Goal: Task Accomplishment & Management: Manage account settings

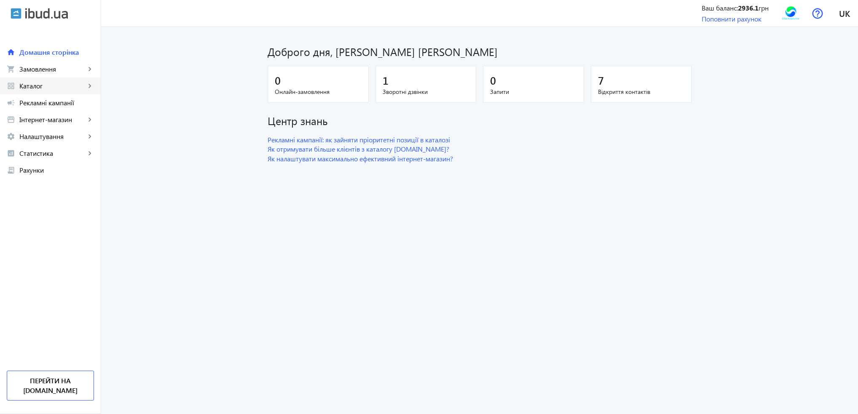
click at [60, 90] on span "Каталог" at bounding box center [52, 86] width 66 height 8
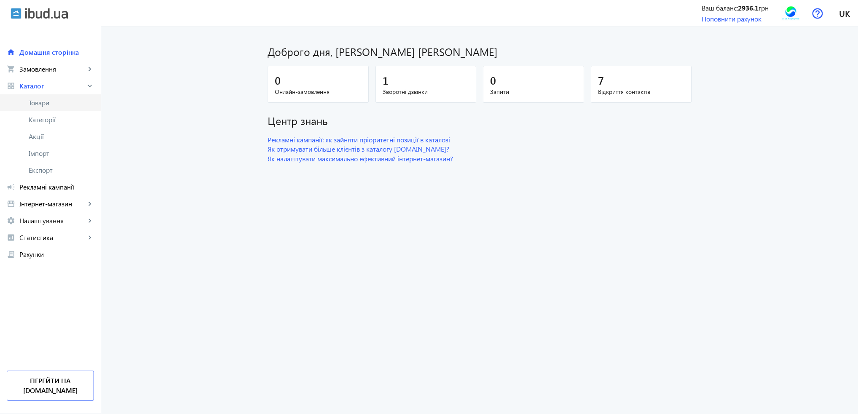
click at [64, 102] on span "Товари" at bounding box center [61, 103] width 65 height 8
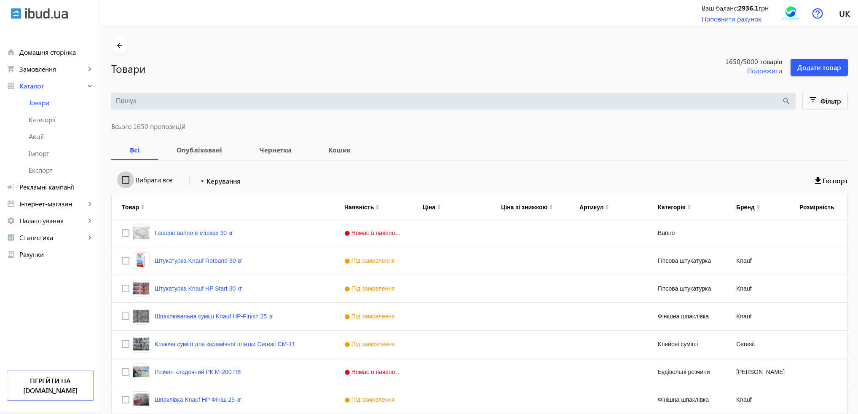
click at [117, 179] on input "Вибрати все" at bounding box center [125, 179] width 17 height 17
checkbox input "true"
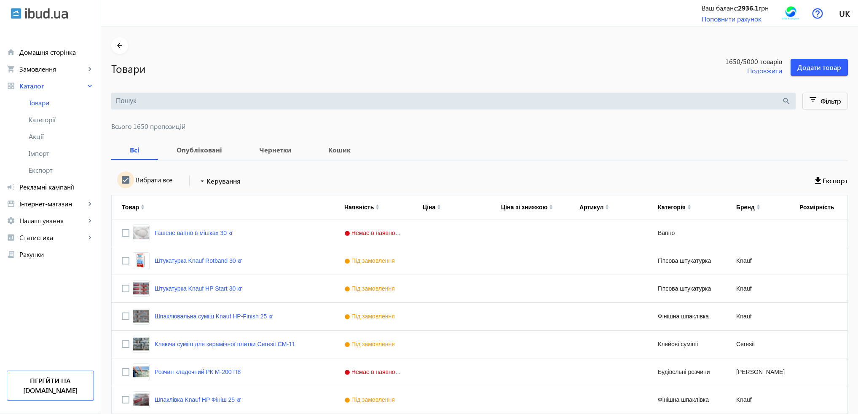
checkbox input "true"
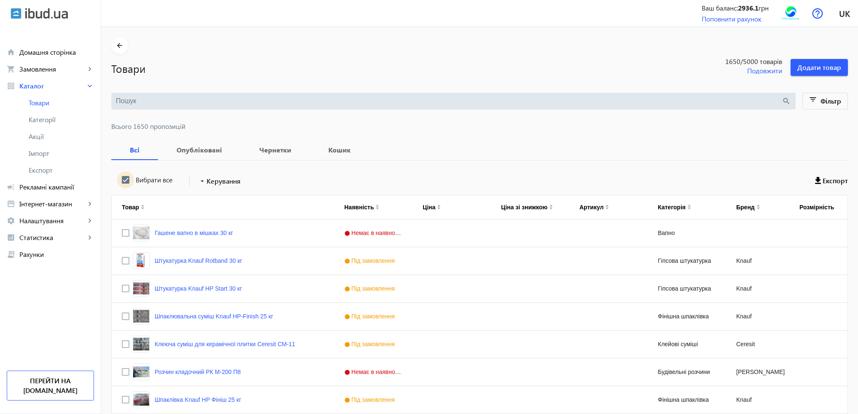
checkbox input "true"
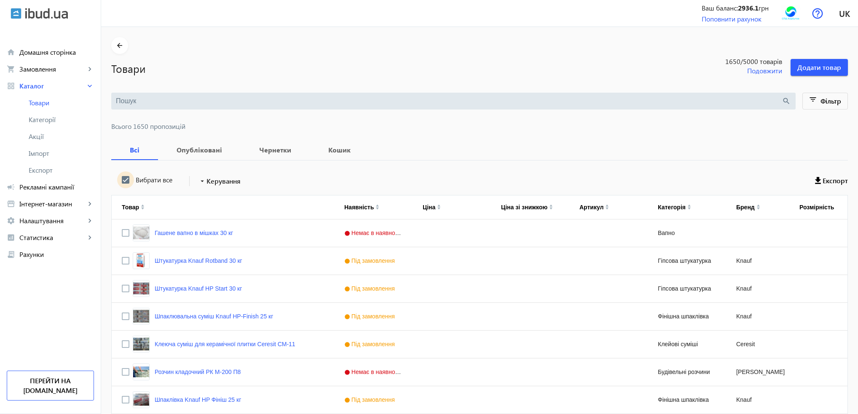
checkbox input "true"
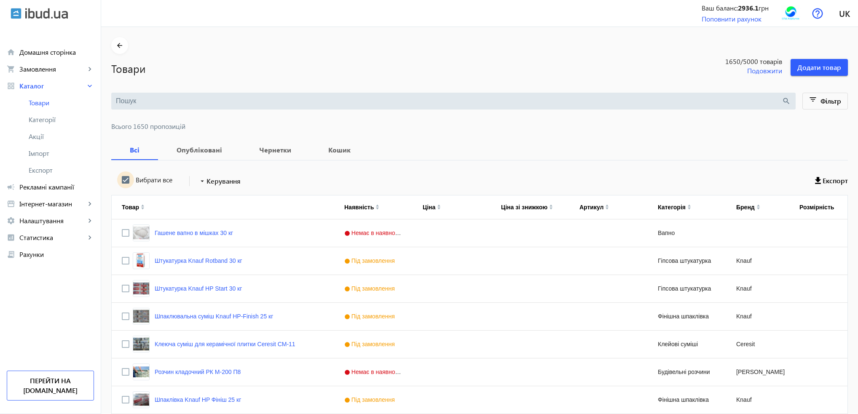
checkbox input "true"
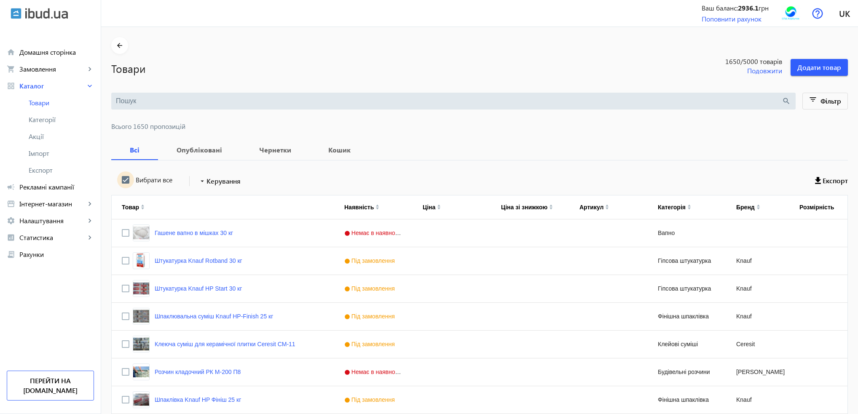
checkbox input "true"
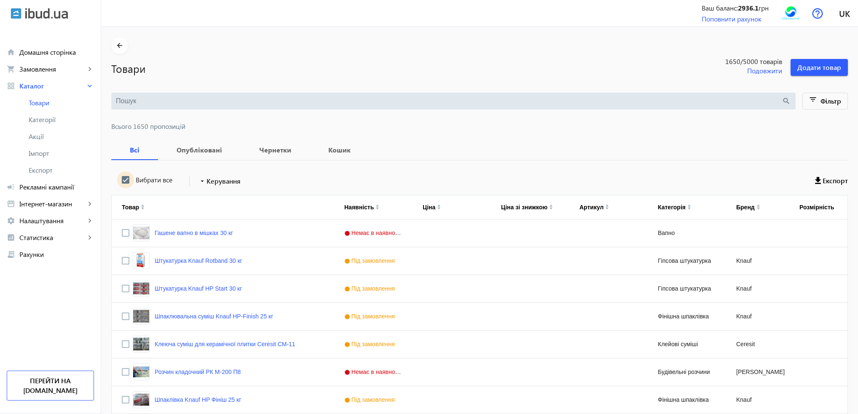
checkbox input "true"
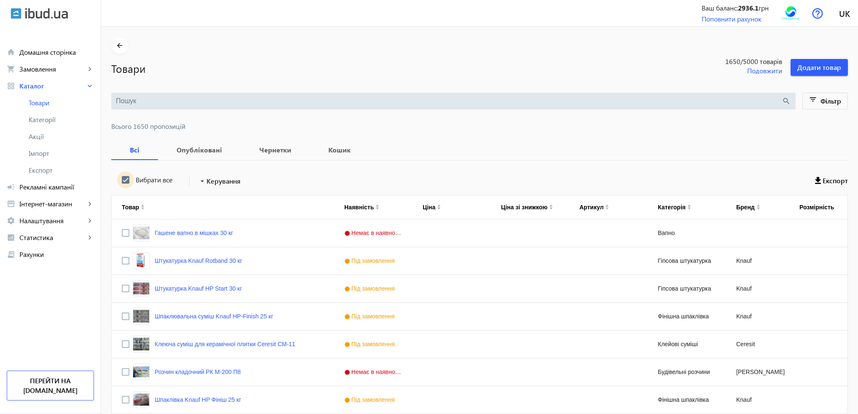
checkbox input "true"
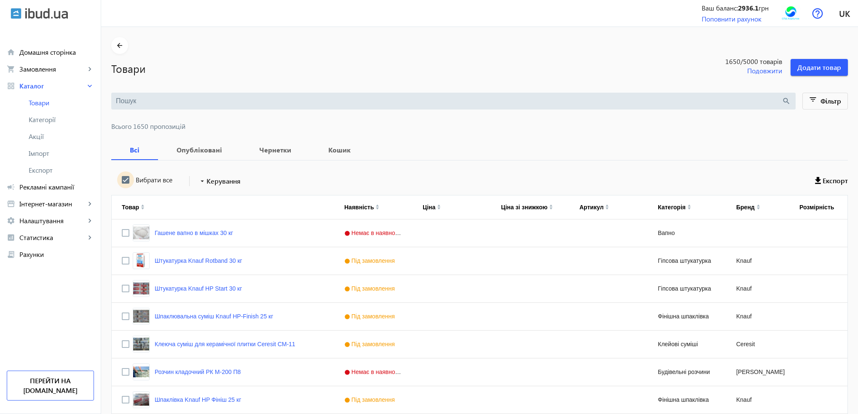
checkbox input "true"
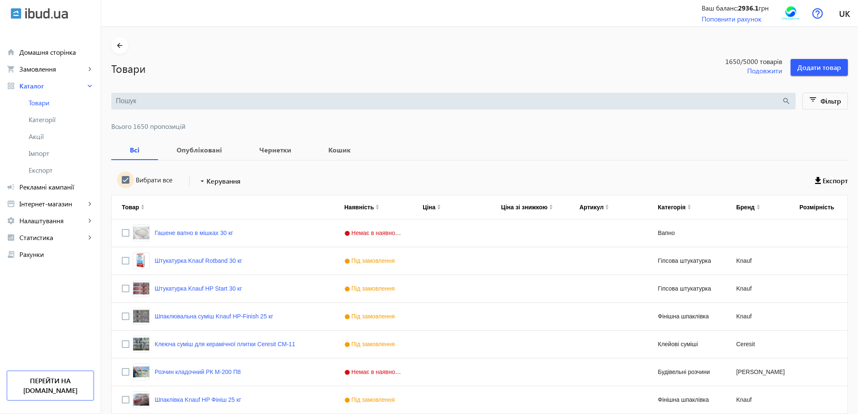
checkbox input "true"
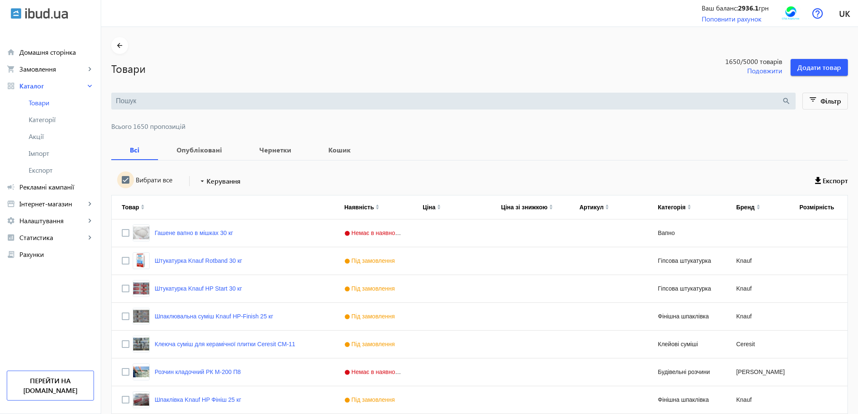
checkbox input "true"
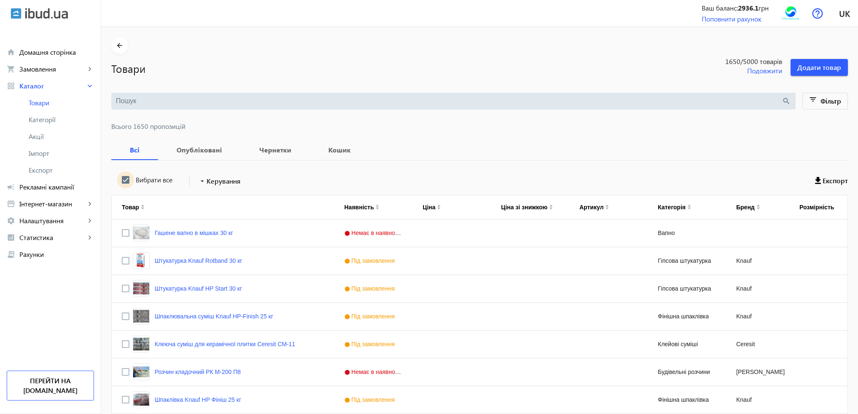
checkbox input "true"
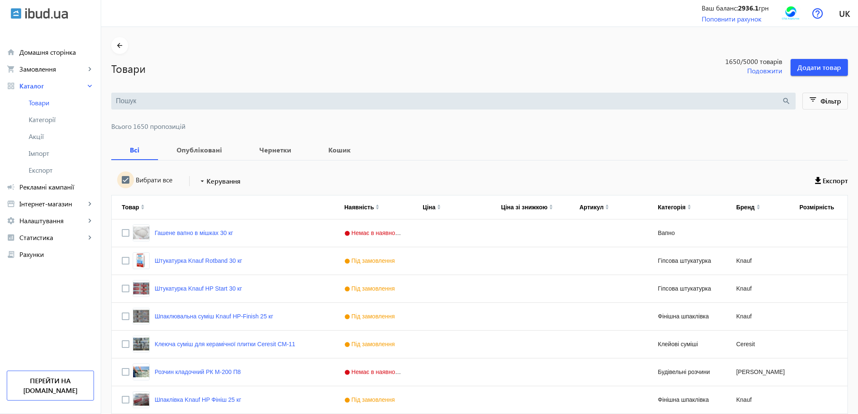
checkbox input "true"
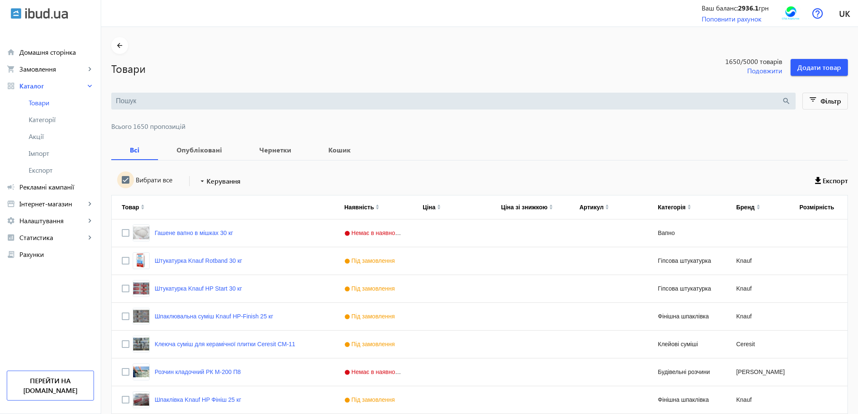
checkbox input "true"
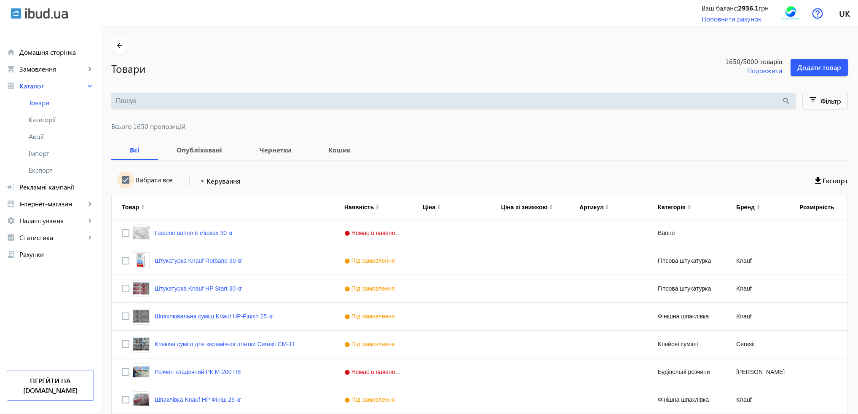
checkbox input "true"
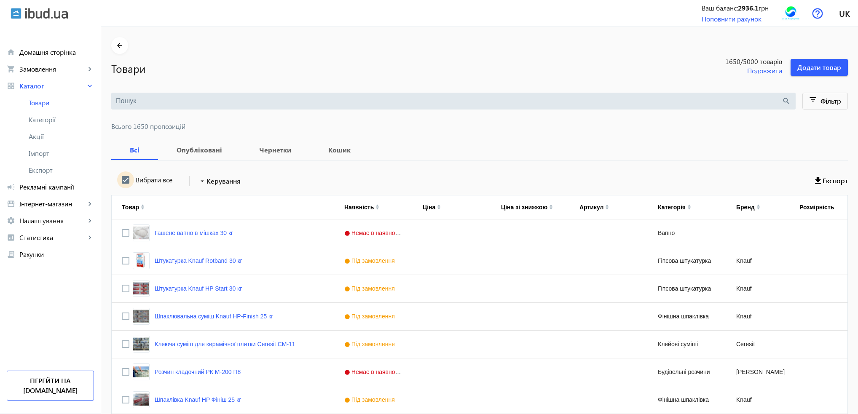
checkbox input "true"
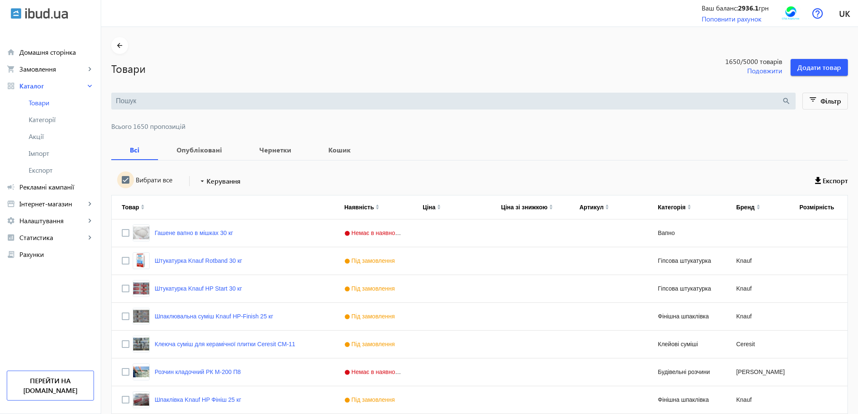
checkbox input "true"
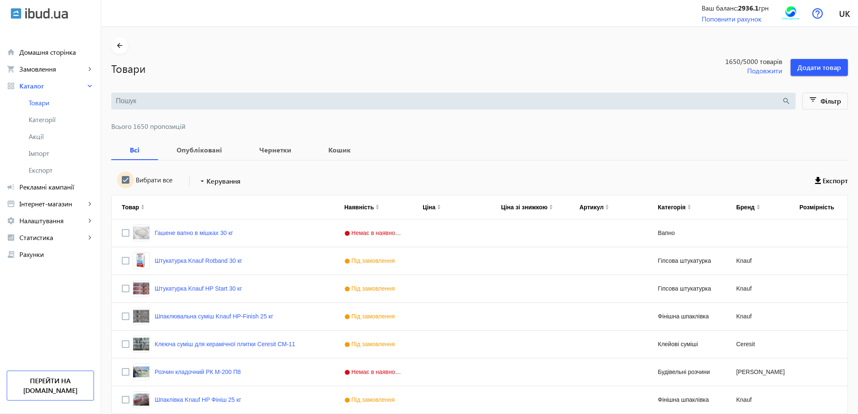
checkbox input "true"
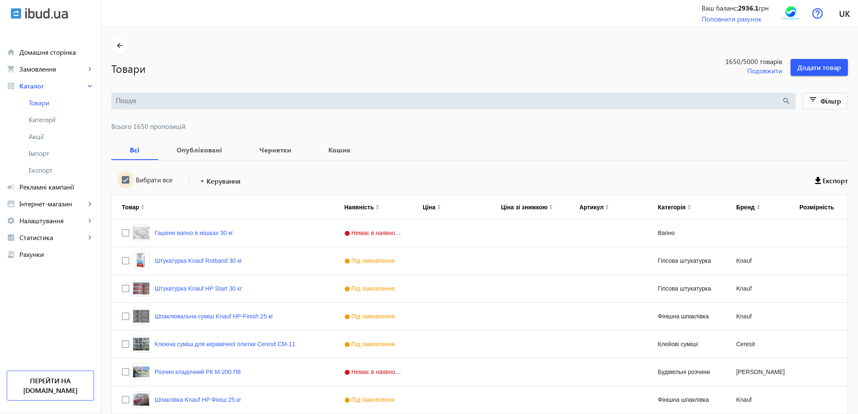
checkbox input "true"
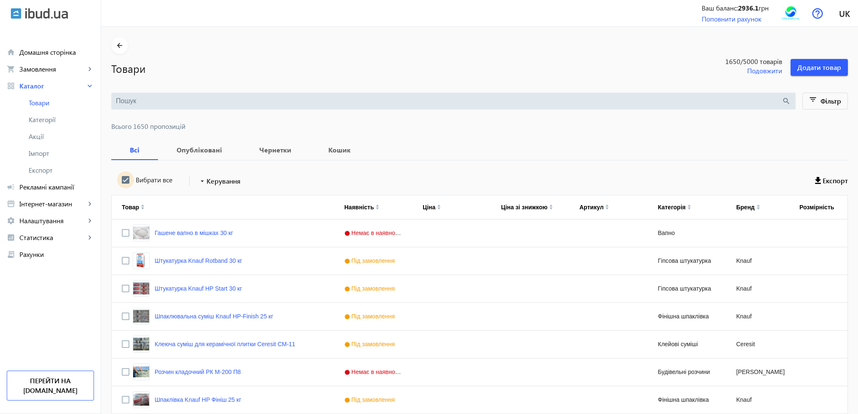
checkbox input "true"
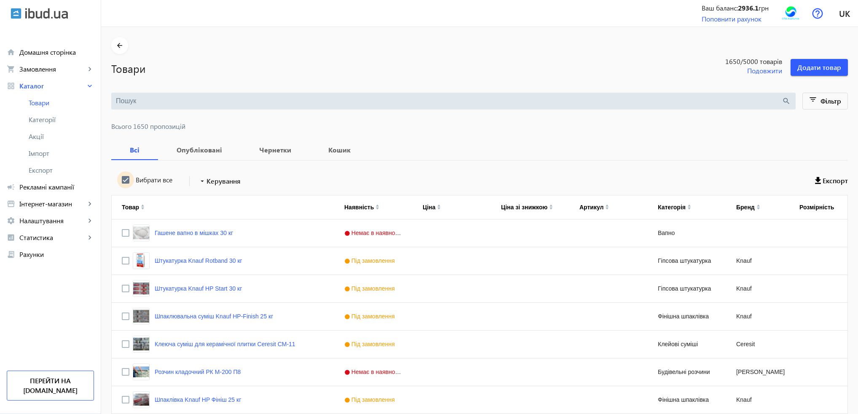
checkbox input "true"
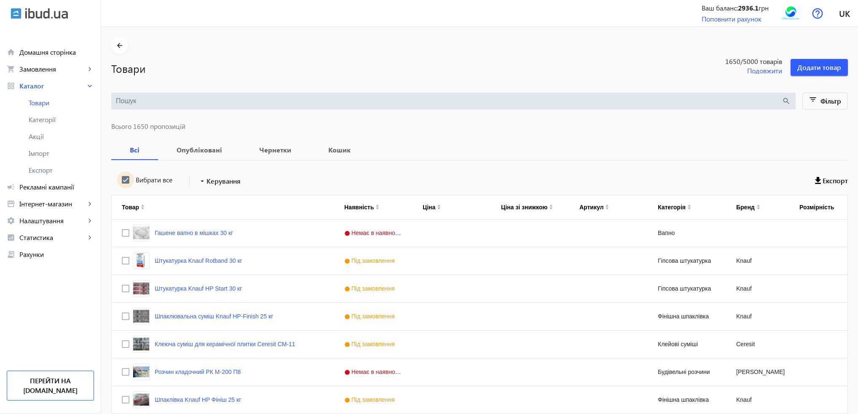
checkbox input "true"
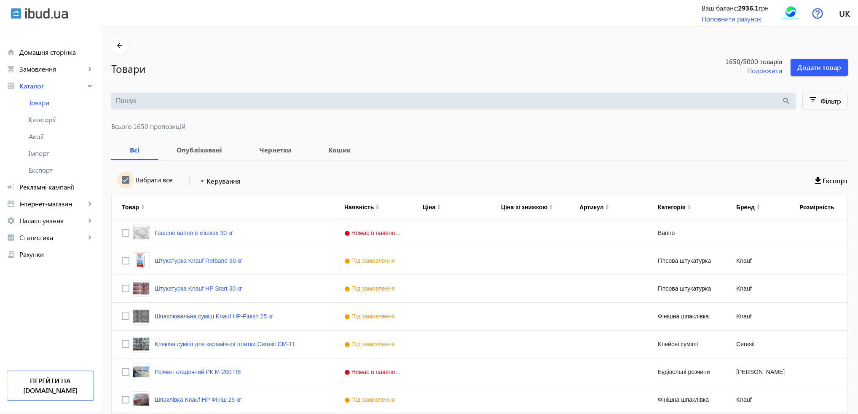
checkbox input "true"
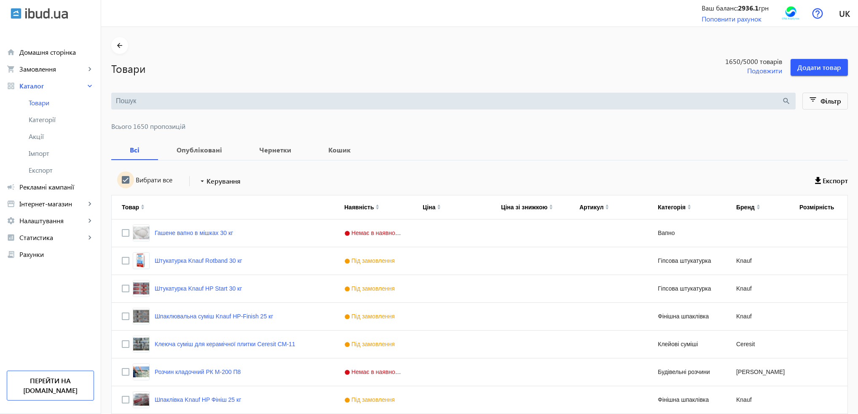
checkbox input "true"
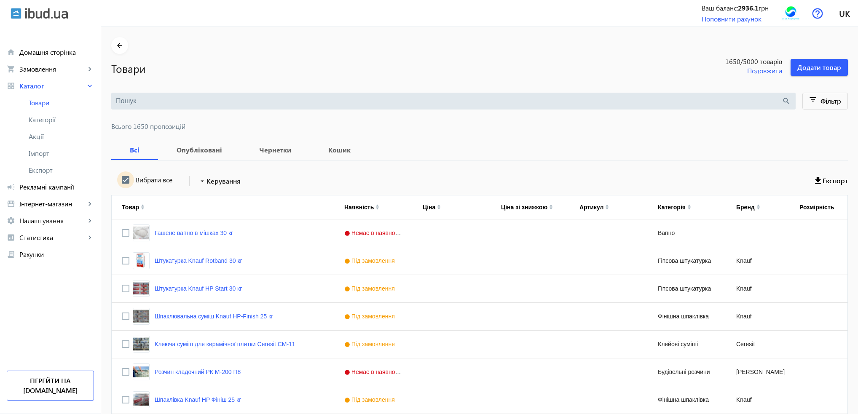
checkbox input "true"
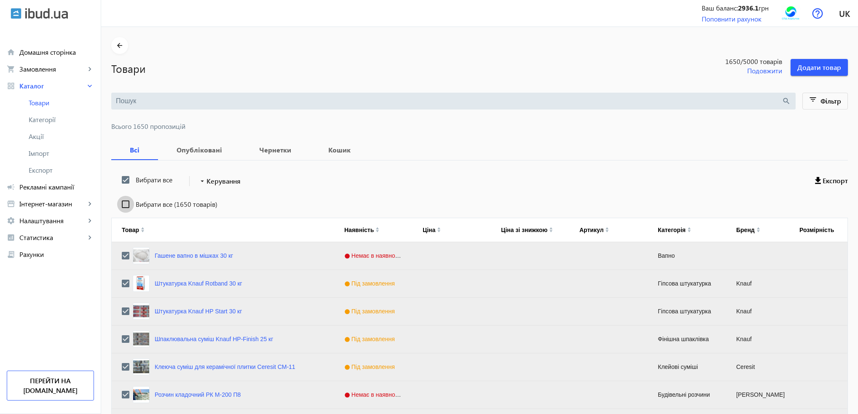
click at [120, 204] on input "Вибрати все (1650 товарів)" at bounding box center [125, 204] width 17 height 17
checkbox input "true"
click at [212, 184] on span "Керування" at bounding box center [223, 181] width 34 height 10
click at [212, 189] on span "Підняти вгору" at bounding box center [249, 186] width 102 height 7
click at [198, 182] on mat-icon "arrow_drop_down" at bounding box center [202, 181] width 8 height 8
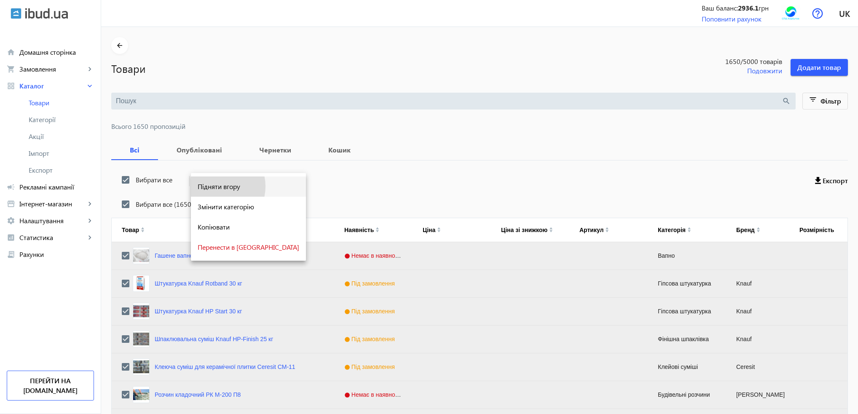
click at [216, 187] on span "Підняти вгору" at bounding box center [249, 186] width 102 height 7
click at [207, 181] on span "Керування" at bounding box center [223, 181] width 34 height 10
click at [212, 190] on span "Підняти вгору" at bounding box center [249, 186] width 102 height 7
click at [222, 183] on span "Керування" at bounding box center [223, 181] width 34 height 10
click at [221, 191] on button "Підняти вгору" at bounding box center [248, 186] width 115 height 20
